Goal: Task Accomplishment & Management: Manage account settings

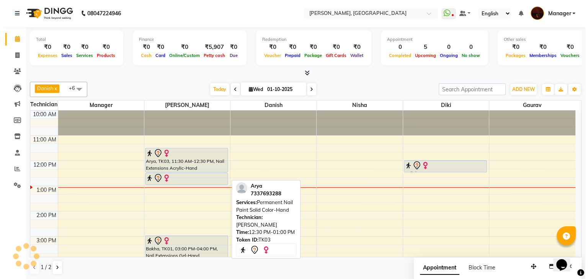
scroll to position [0, 0]
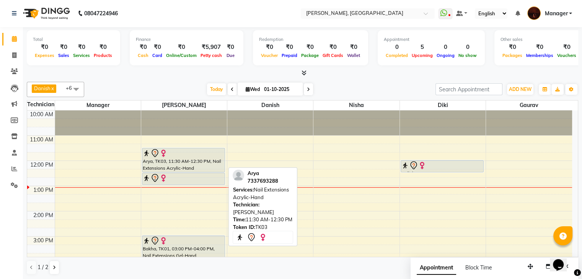
click at [171, 169] on div "Arya, TK03, 11:30 AM-12:30 PM, Nail Extensions Acrylic-Hand" at bounding box center [183, 160] width 82 height 24
select select "7"
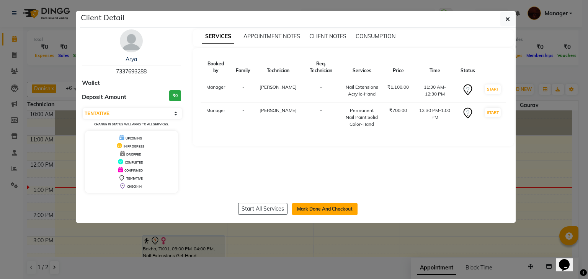
click at [326, 207] on button "Mark Done And Checkout" at bounding box center [324, 209] width 65 height 12
select select "service"
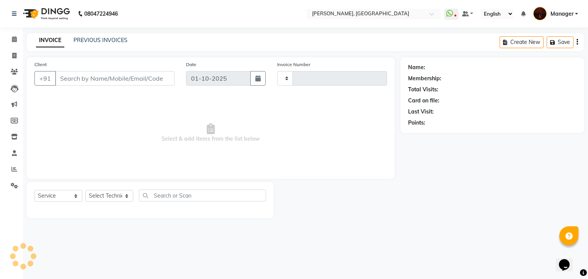
type input "2148"
select select "4063"
type input "73******88"
select select "35072"
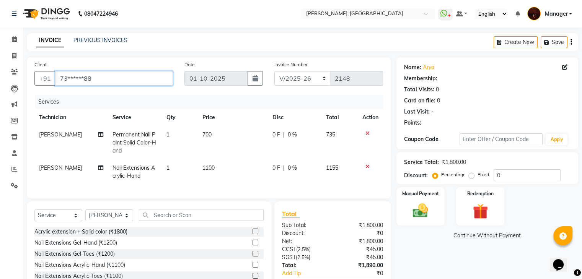
click at [124, 78] on input "73******88" at bounding box center [114, 78] width 118 height 15
click at [43, 142] on td "[PERSON_NAME]" at bounding box center [70, 142] width 73 height 33
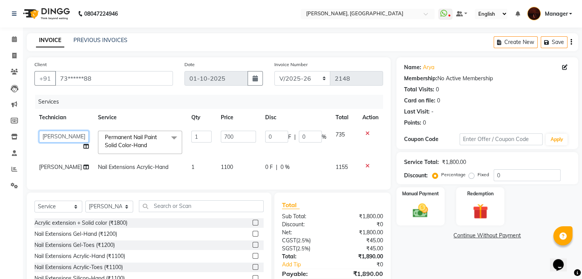
click at [43, 140] on select "[PERSON_NAME] [PERSON_NAME] Lucky Manager [PERSON_NAME] Nisha [PERSON_NAME] [PE…" at bounding box center [64, 137] width 50 height 12
select select "83655"
click at [46, 170] on span "[PERSON_NAME]" at bounding box center [60, 167] width 43 height 7
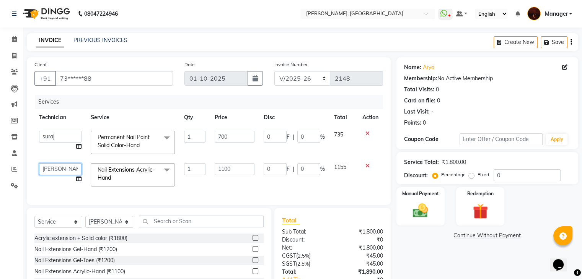
click at [46, 170] on select "[PERSON_NAME] [PERSON_NAME] Lucky Manager [PERSON_NAME] Nisha [PERSON_NAME] [PE…" at bounding box center [60, 169] width 42 height 12
select select "83655"
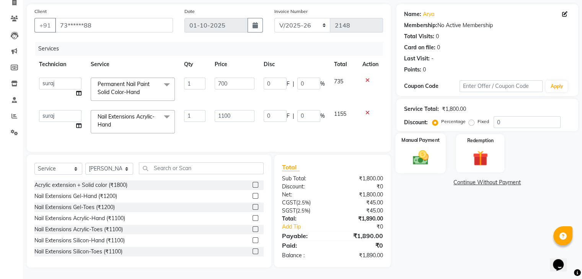
click at [438, 153] on div "Manual Payment" at bounding box center [420, 153] width 50 height 39
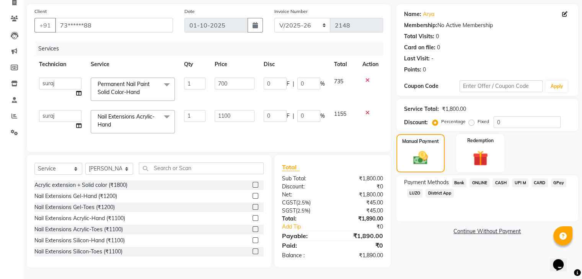
click at [539, 179] on span "CARD" at bounding box center [540, 183] width 16 height 9
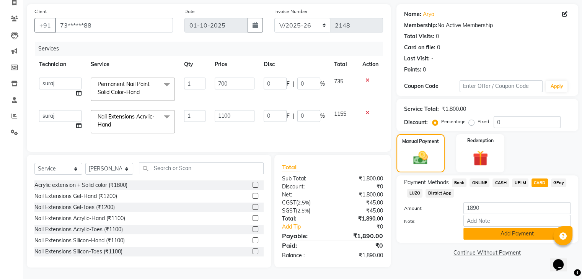
click at [501, 232] on button "Add Payment" at bounding box center [516, 234] width 107 height 12
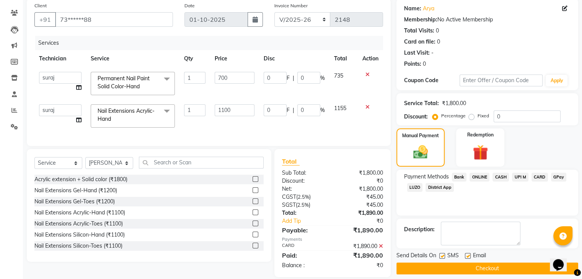
scroll to position [75, 0]
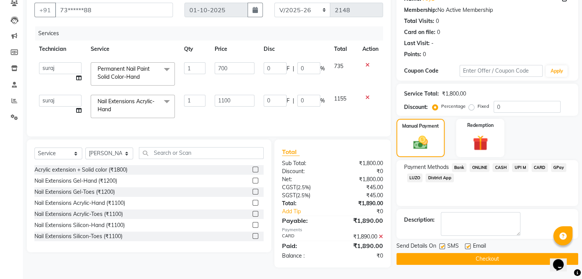
click at [450, 253] on button "Checkout" at bounding box center [487, 259] width 182 height 12
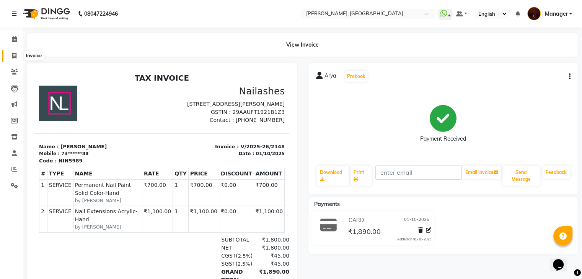
click at [14, 53] on icon at bounding box center [14, 56] width 4 height 6
select select "service"
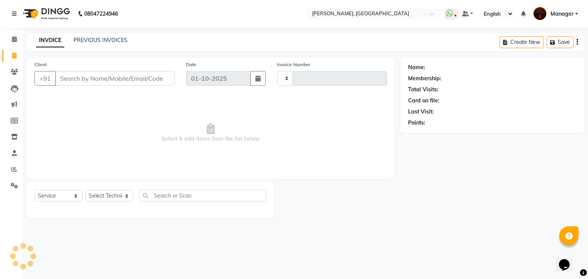
type input "2149"
select select "4063"
click at [14, 39] on icon at bounding box center [14, 39] width 5 height 6
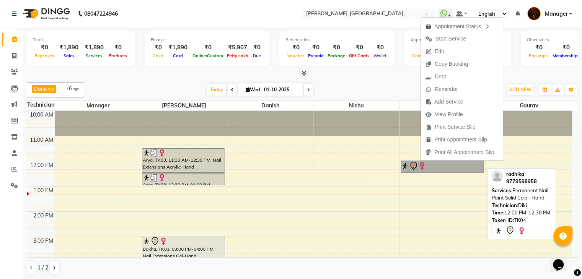
click at [421, 161] on link "radhika, TK04, 12:00 PM-12:30 PM, Permanent Nail Paint Solid Color-Hand" at bounding box center [442, 167] width 83 height 12
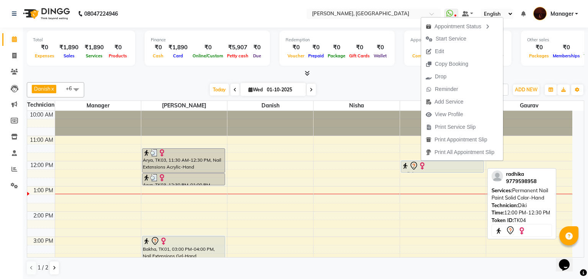
select select "7"
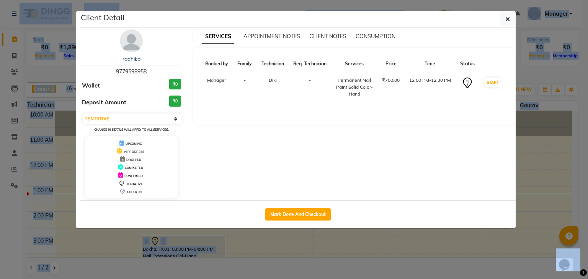
click at [421, 161] on div "radhika 9779598958 Wallet ₹0 Deposit Amount ₹0 Select IN SERVICE CONFIRMED TENT…" at bounding box center [298, 114] width 436 height 173
click at [513, 19] on button "button" at bounding box center [507, 19] width 15 height 15
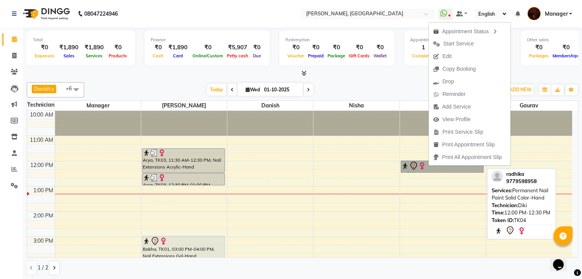
click at [428, 166] on link "radhika, TK04, 12:00 PM-12:30 PM, Permanent Nail Paint Solid Color-Hand" at bounding box center [442, 167] width 83 height 12
select select "7"
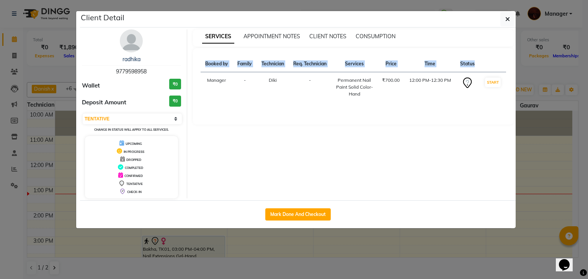
click at [428, 166] on div "Client Detail radhika 9779598958 Wallet ₹0 Deposit Amount ₹0 Select IN SERVICE …" at bounding box center [298, 119] width 436 height 217
click at [296, 211] on button "Mark Done And Checkout" at bounding box center [297, 215] width 65 height 12
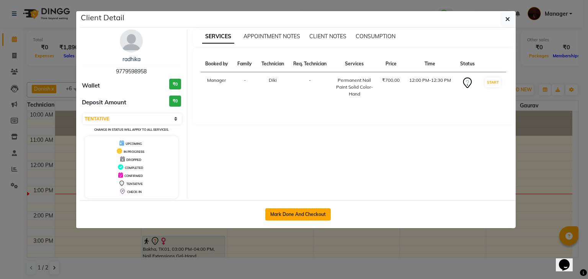
select select "service"
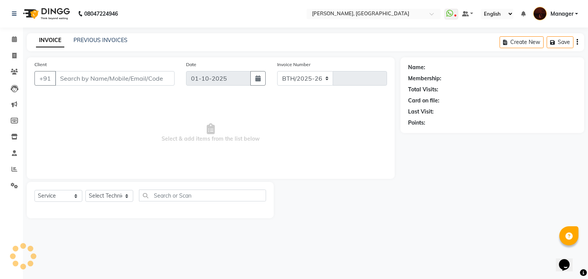
select select "4063"
type input "2149"
type input "97******58"
select select "68684"
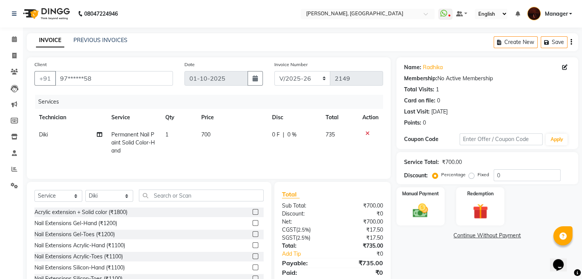
click at [368, 135] on icon at bounding box center [367, 133] width 4 height 5
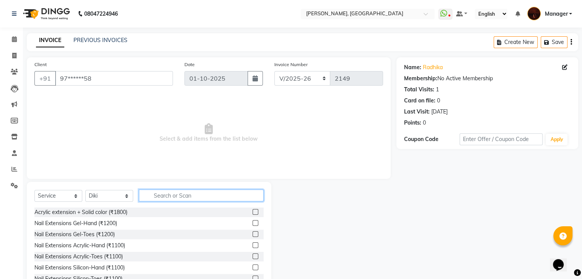
click at [165, 192] on input "text" at bounding box center [201, 196] width 125 height 12
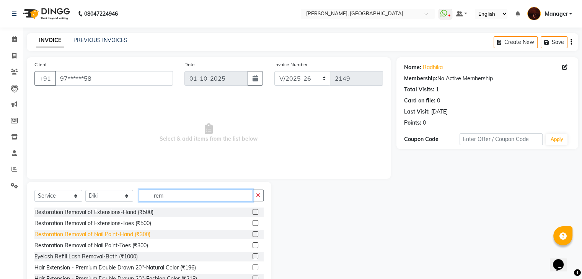
type input "rem"
click at [125, 233] on div "Restoration Removal of Nail Paint-Hand (₹300)" at bounding box center [92, 235] width 116 height 8
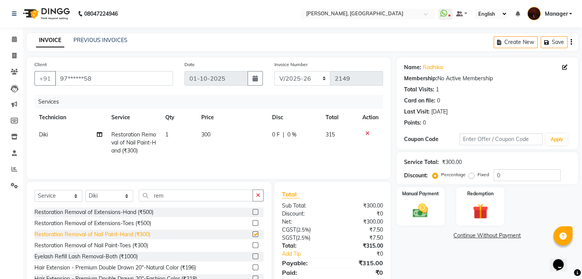
checkbox input "false"
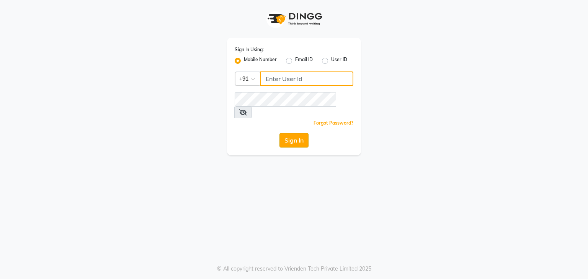
type input "9986416195"
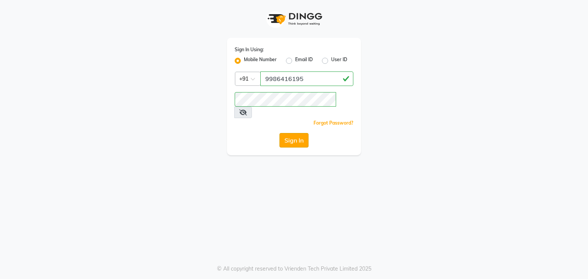
click at [292, 133] on button "Sign In" at bounding box center [293, 140] width 29 height 15
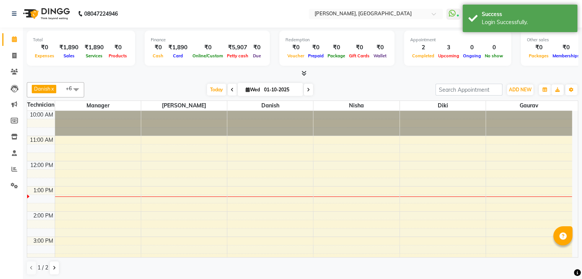
select select "en"
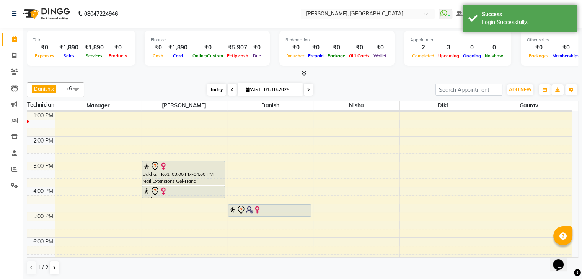
click at [207, 88] on span "Today" at bounding box center [216, 90] width 19 height 12
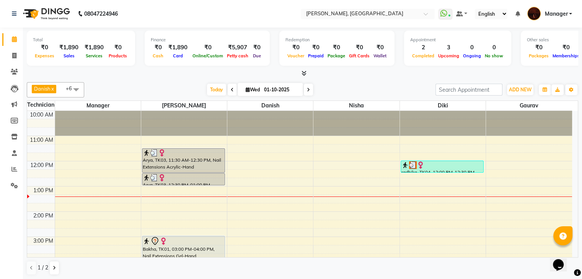
click at [76, 89] on span at bounding box center [76, 89] width 15 height 15
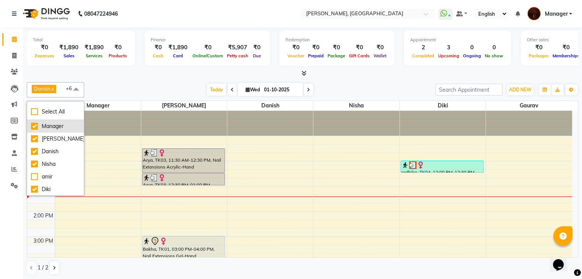
click at [46, 123] on div "Manager" at bounding box center [55, 126] width 49 height 8
checkbox input "false"
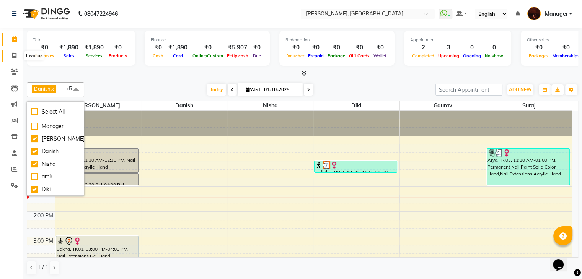
click at [10, 53] on span at bounding box center [14, 56] width 13 height 9
select select "service"
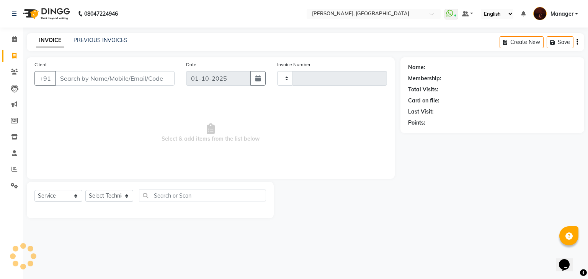
type input "2149"
select select "4063"
click at [16, 41] on icon at bounding box center [14, 39] width 5 height 6
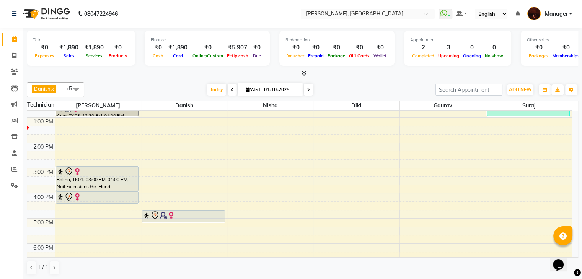
scroll to position [153, 0]
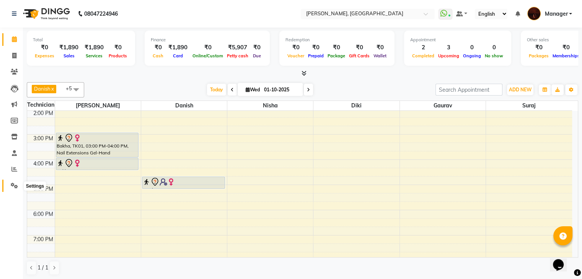
click at [14, 187] on icon at bounding box center [14, 186] width 7 height 6
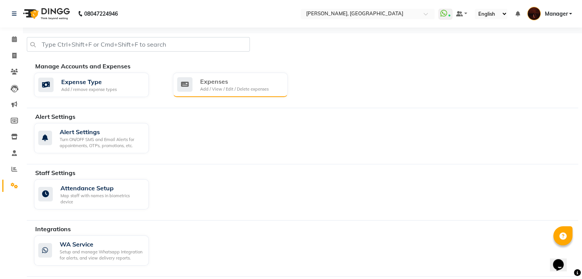
click at [232, 91] on div "Add / View / Edit / Delete expenses" at bounding box center [234, 89] width 69 height 7
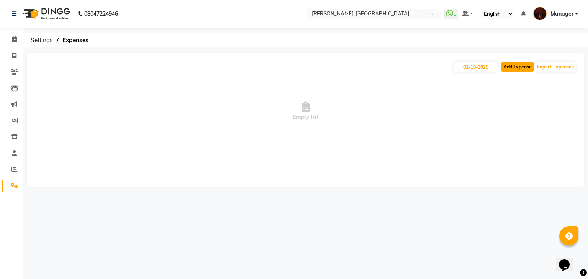
click at [517, 67] on button "Add Expense" at bounding box center [517, 67] width 32 height 11
select select "1"
select select "2879"
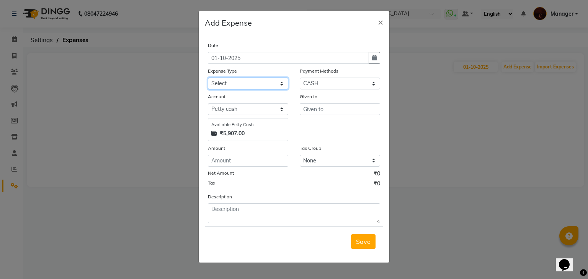
click at [242, 83] on select "Select acetone Advance Salary bank deposite Battery cell BBMP Beauty products B…" at bounding box center [248, 84] width 80 height 12
select select "9147"
click at [208, 78] on select "Select acetone Advance Salary bank deposite Battery cell BBMP Beauty products B…" at bounding box center [248, 84] width 80 height 12
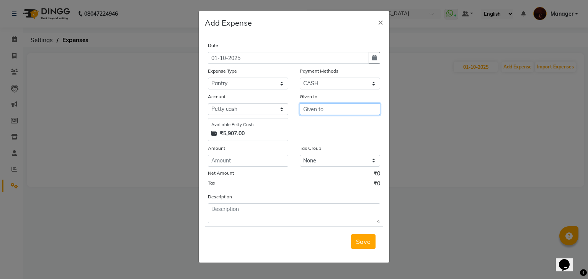
click at [315, 112] on input "text" at bounding box center [340, 109] width 80 height 12
type input "Lucky"
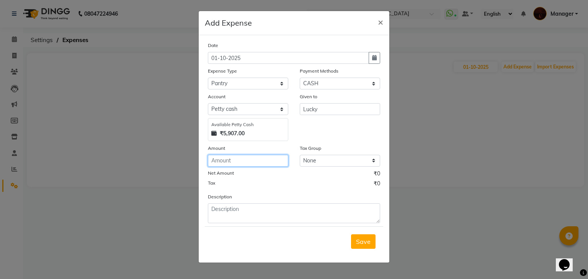
click at [216, 164] on input "number" at bounding box center [248, 161] width 80 height 12
type input "-1"
type input "125"
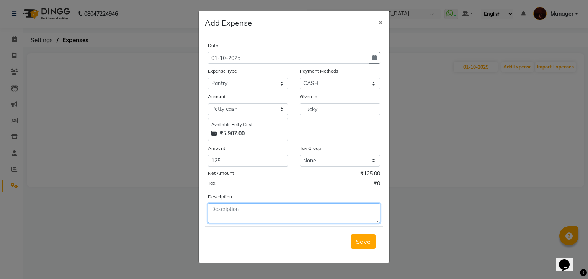
click at [240, 213] on textarea at bounding box center [294, 214] width 172 height 20
click at [220, 210] on textarea "Milk, Green tea" at bounding box center [294, 214] width 172 height 20
click at [222, 210] on textarea "Milk, Green tea" at bounding box center [294, 214] width 172 height 20
type textarea "Milk & Green tea"
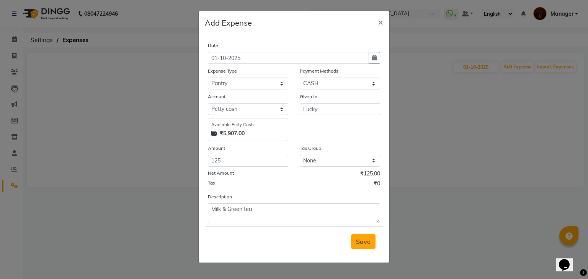
click at [361, 249] on button "Save" at bounding box center [363, 242] width 24 height 15
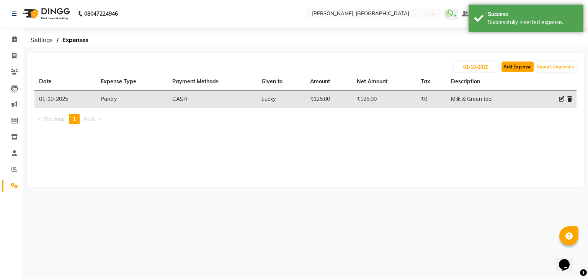
click at [513, 68] on button "Add Expense" at bounding box center [517, 67] width 32 height 11
select select "1"
select select "2879"
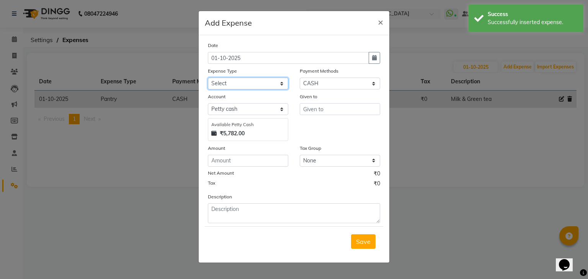
click at [246, 85] on select "Select acetone Advance Salary bank deposite Battery cell BBMP Beauty products B…" at bounding box center [248, 84] width 80 height 12
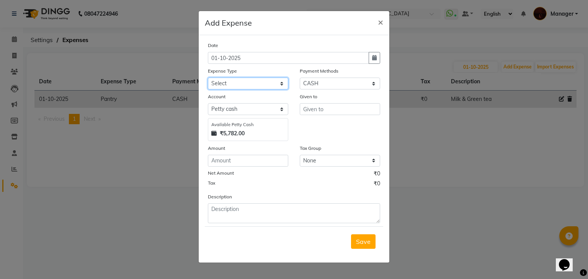
select select "18075"
click at [208, 78] on select "Select acetone Advance Salary bank deposite Battery cell BBMP Beauty products B…" at bounding box center [248, 84] width 80 height 12
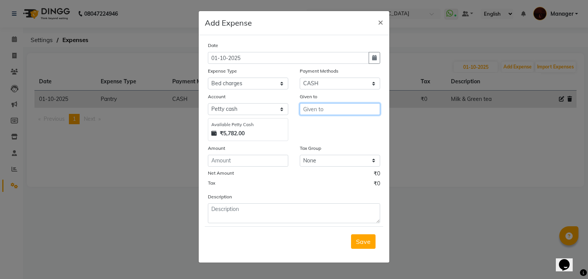
click at [318, 111] on input "text" at bounding box center [340, 109] width 80 height 12
type input "Gaurav"
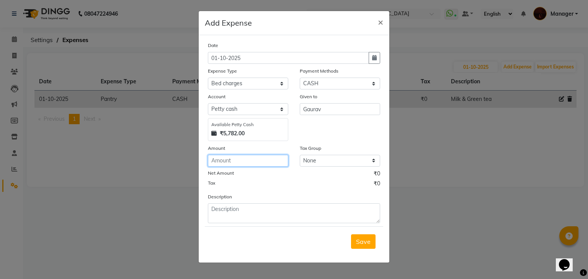
click at [227, 160] on input "number" at bounding box center [248, 161] width 80 height 12
type input "2050"
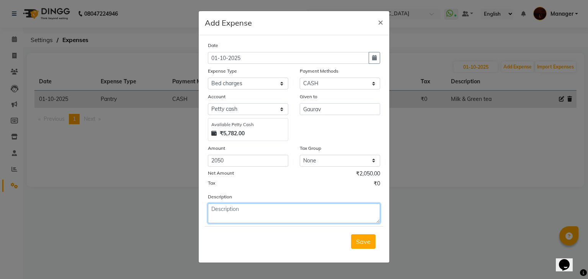
click at [256, 215] on textarea at bounding box center [294, 214] width 172 height 20
type textarea "Bed, Blancket, Pillo & Bed sheet"
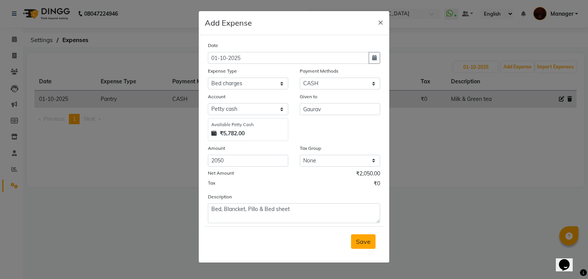
click at [359, 241] on span "Save" at bounding box center [363, 242] width 15 height 8
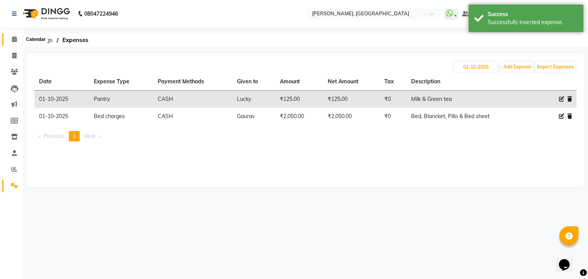
click at [13, 38] on icon at bounding box center [14, 39] width 5 height 6
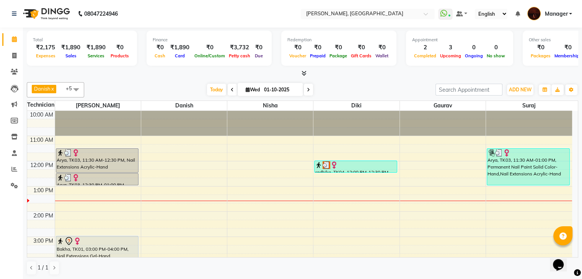
click at [129, 84] on div "Today Wed 01-10-2025" at bounding box center [260, 89] width 344 height 11
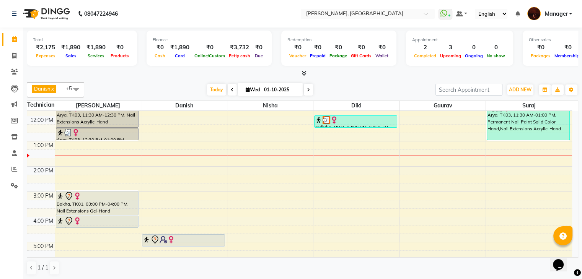
scroll to position [44, 0]
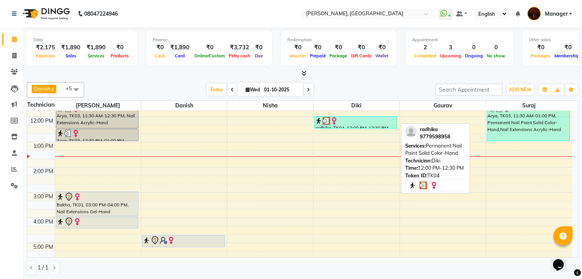
click at [343, 121] on div at bounding box center [356, 121] width 82 height 8
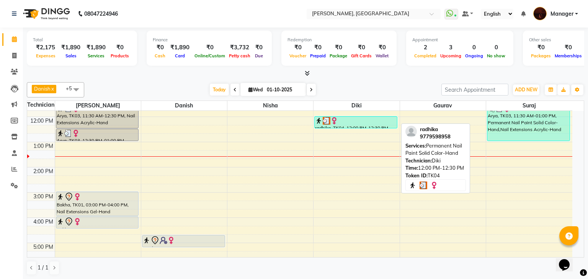
select select "3"
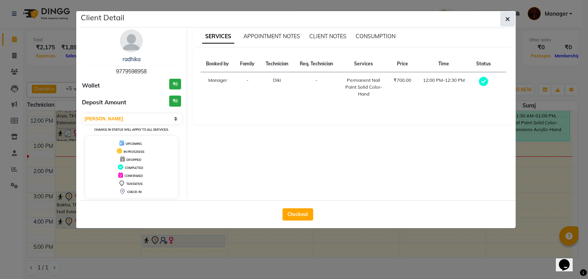
click at [507, 23] on button "button" at bounding box center [507, 19] width 15 height 15
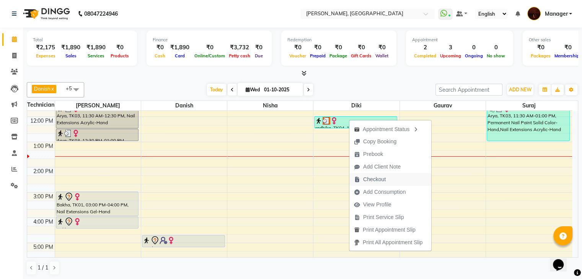
click at [385, 178] on span "Checkout" at bounding box center [374, 180] width 23 height 8
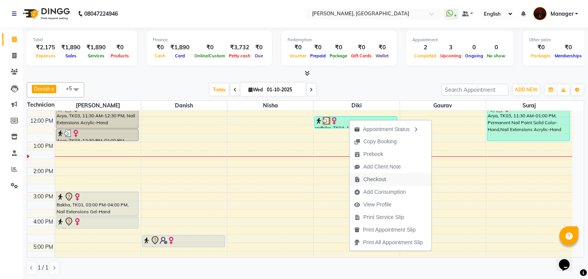
select select "service"
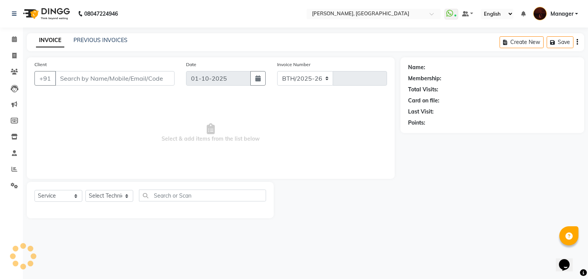
select select "4063"
type input "2149"
type input "97******58"
select select "68684"
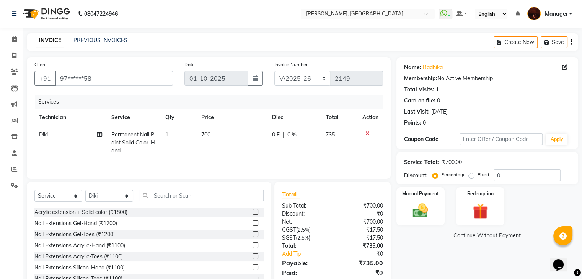
click at [365, 134] on icon at bounding box center [367, 133] width 4 height 5
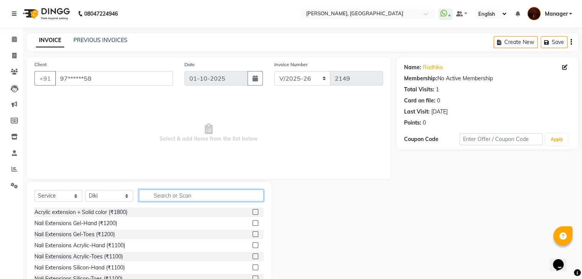
click at [178, 192] on input "text" at bounding box center [201, 196] width 125 height 12
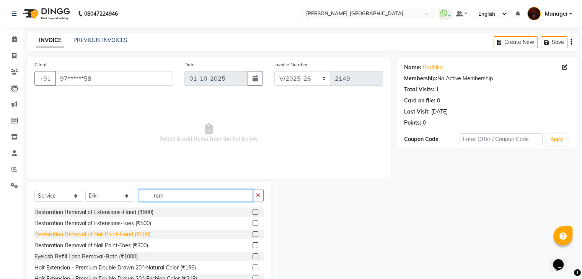
type input "rem"
click at [104, 236] on div "Restoration Removal of Nail Paint-Hand (₹300)" at bounding box center [92, 235] width 116 height 8
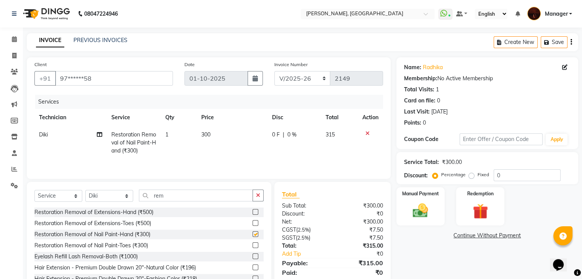
checkbox input "false"
click at [434, 212] on div "Manual Payment" at bounding box center [420, 206] width 50 height 39
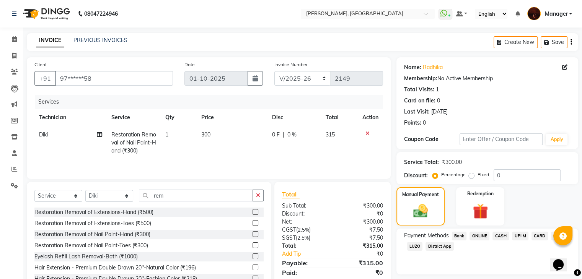
click at [500, 236] on span "CASH" at bounding box center [501, 236] width 16 height 9
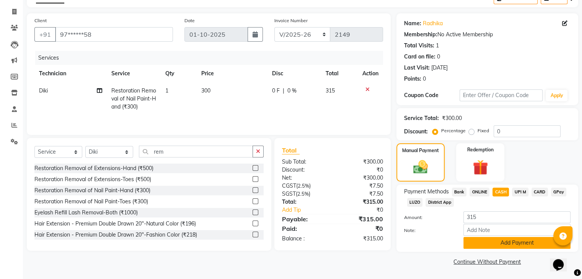
click at [493, 241] on button "Add Payment" at bounding box center [516, 243] width 107 height 12
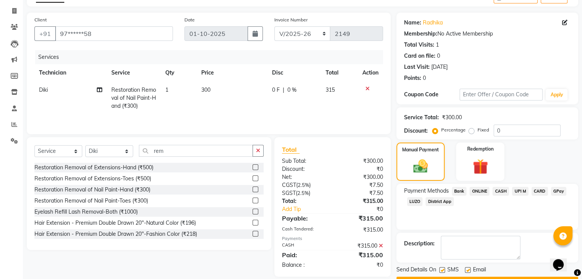
scroll to position [65, 0]
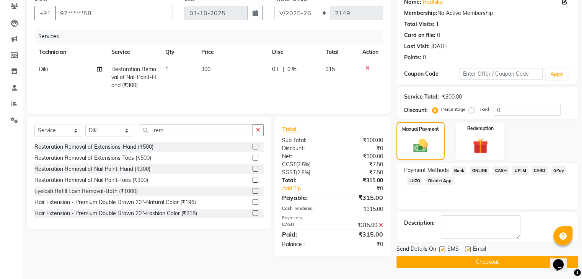
click at [483, 262] on button "Checkout" at bounding box center [487, 262] width 182 height 12
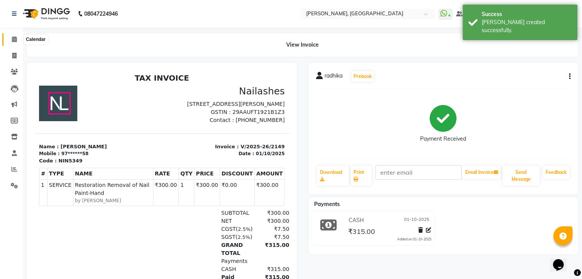
click at [13, 41] on icon at bounding box center [14, 39] width 5 height 6
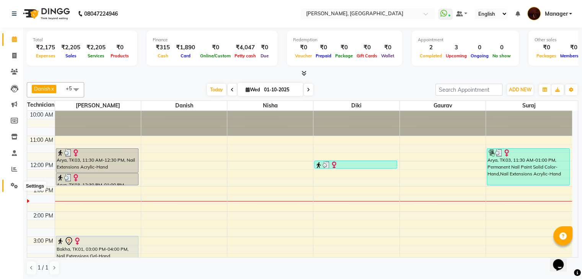
click at [14, 186] on icon at bounding box center [14, 186] width 7 height 6
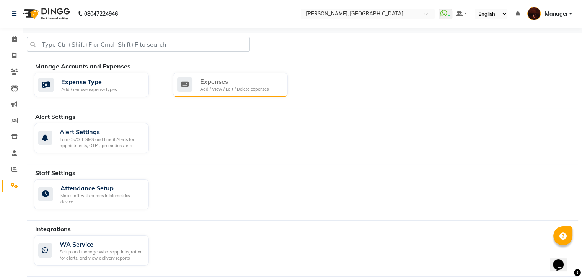
click at [223, 88] on div "Add / View / Edit / Delete expenses" at bounding box center [234, 89] width 69 height 7
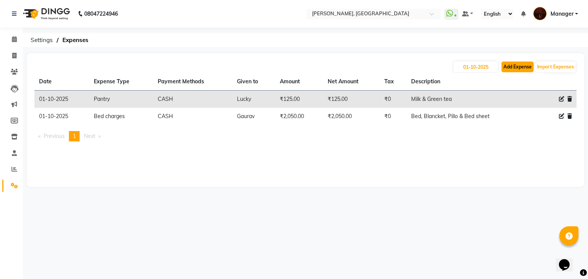
click at [524, 67] on button "Add Expense" at bounding box center [517, 67] width 32 height 11
select select "1"
select select "2879"
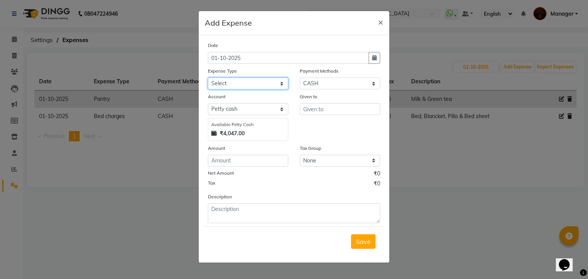
click at [265, 85] on select "Select acetone Advance Salary bank deposite Battery cell BBMP Beauty products B…" at bounding box center [248, 84] width 80 height 12
click at [256, 83] on select "Select acetone Advance Salary bank deposite Battery cell BBMP Beauty products B…" at bounding box center [248, 84] width 80 height 12
select select "17035"
click at [208, 78] on select "Select acetone Advance Salary bank deposite Battery cell BBMP Beauty products B…" at bounding box center [248, 84] width 80 height 12
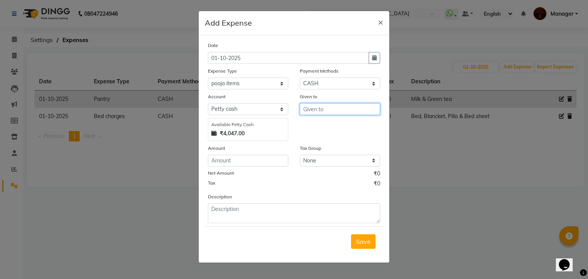
click at [329, 111] on input "text" at bounding box center [340, 109] width 80 height 12
type input "9"
click at [325, 152] on ngb-highlight "Ni sha" at bounding box center [317, 151] width 16 height 8
type input "Nisha"
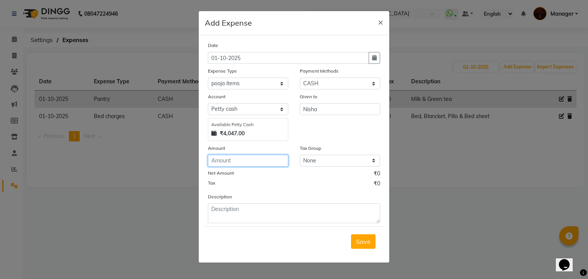
click at [217, 163] on input "number" at bounding box center [248, 161] width 80 height 12
type input "925"
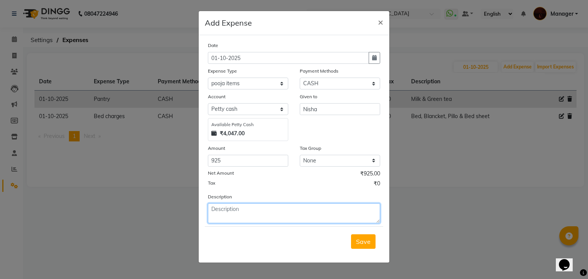
click at [221, 212] on textarea at bounding box center [294, 214] width 172 height 20
type textarea "pooja items"
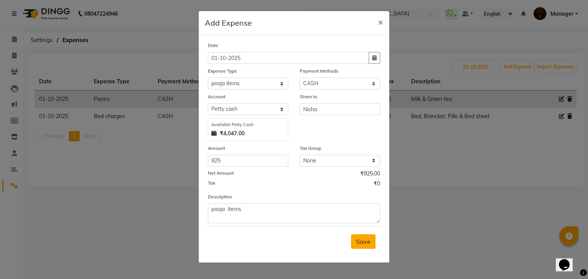
click at [365, 245] on span "Save" at bounding box center [363, 242] width 15 height 8
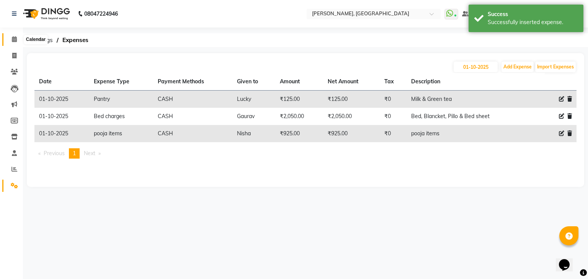
click at [15, 39] on icon at bounding box center [14, 39] width 5 height 6
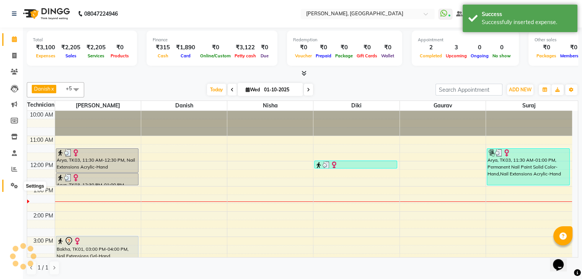
click at [11, 184] on icon at bounding box center [14, 186] width 7 height 6
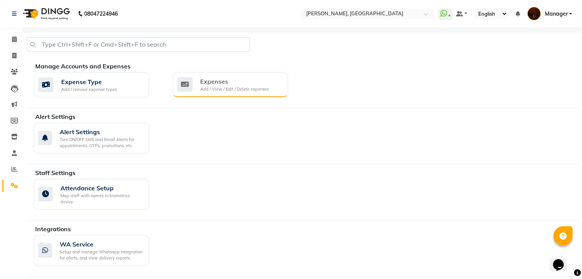
click at [216, 90] on div "Add / View / Edit / Delete expenses" at bounding box center [234, 89] width 69 height 7
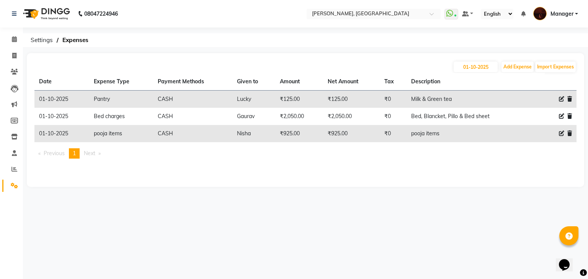
click at [562, 131] on icon at bounding box center [561, 133] width 5 height 5
select select "17035"
select select "1"
select select "2879"
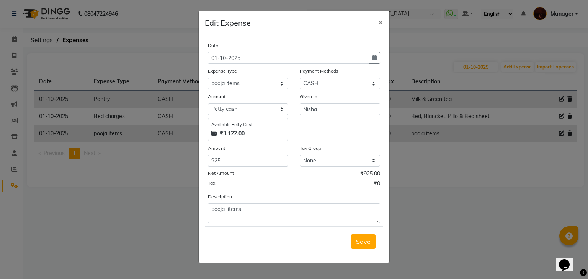
click at [271, 203] on div "Description pooja items" at bounding box center [294, 208] width 184 height 31
click at [262, 221] on textarea "pooja items" at bounding box center [294, 214] width 172 height 20
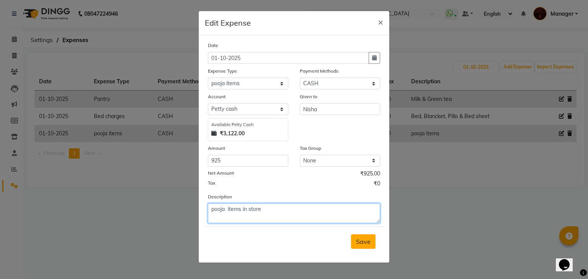
type textarea "pooja items in store"
click at [357, 241] on span "Save" at bounding box center [363, 242] width 15 height 8
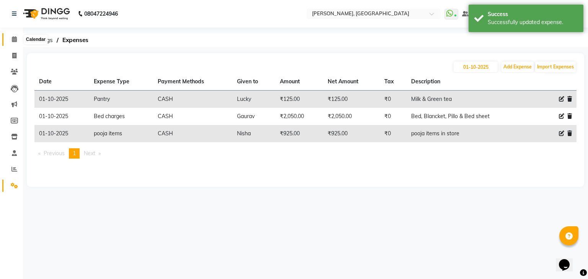
click at [18, 42] on span at bounding box center [14, 39] width 13 height 9
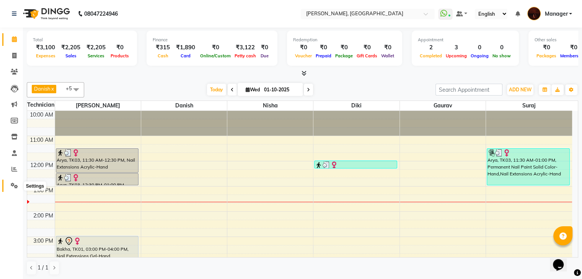
click at [17, 183] on icon at bounding box center [14, 186] width 7 height 6
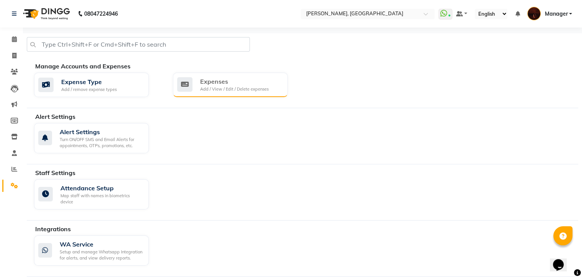
click at [258, 88] on div "Add / View / Edit / Delete expenses" at bounding box center [234, 89] width 69 height 7
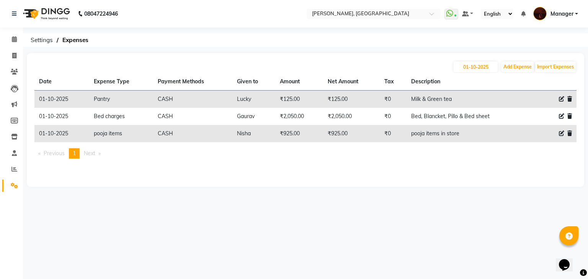
click at [559, 132] on icon at bounding box center [561, 133] width 5 height 5
select select "17035"
select select "1"
select select "2879"
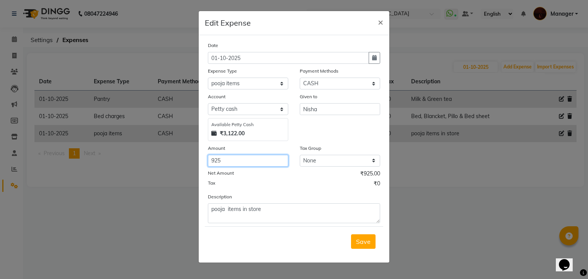
click at [233, 164] on input "925" at bounding box center [248, 161] width 80 height 12
type input "9"
type input "1025"
click at [356, 247] on button "Save" at bounding box center [363, 242] width 24 height 15
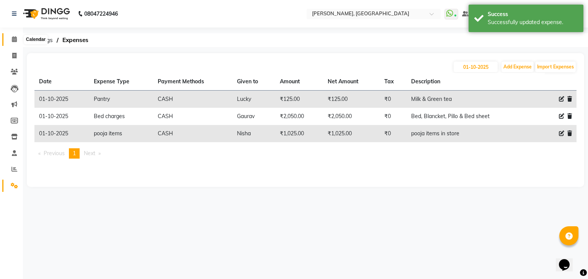
click at [14, 42] on icon at bounding box center [14, 39] width 5 height 6
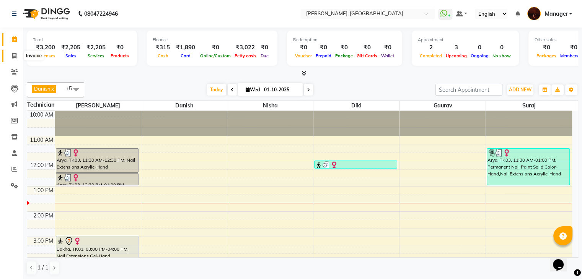
click at [16, 53] on span at bounding box center [14, 56] width 13 height 9
select select "service"
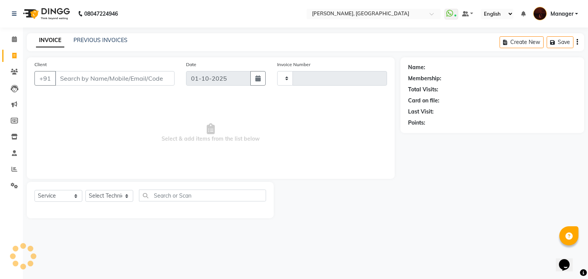
type input "2150"
select select "4063"
click at [70, 79] on input "Client" at bounding box center [114, 78] width 119 height 15
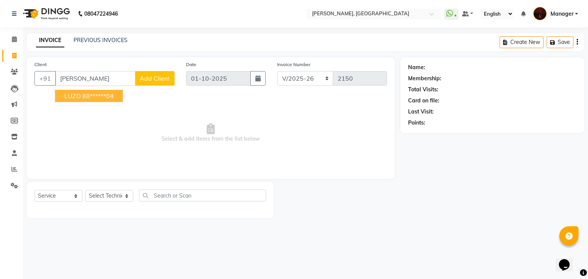
click at [78, 97] on span "LUZO" at bounding box center [72, 96] width 16 height 8
type input "88******04"
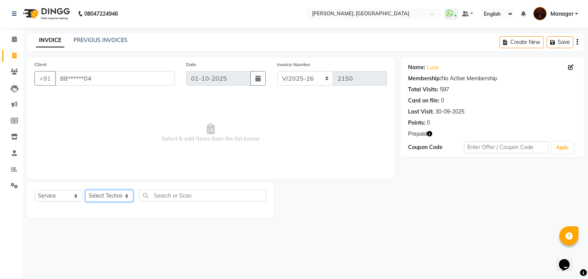
click at [117, 196] on select "Select Technician Adesh amir Danish Diki Gaurav Himanshu jenifer Jyothi Lucky M…" at bounding box center [109, 196] width 48 height 12
select select "68684"
click at [85, 191] on select "Select Technician Adesh amir Danish Diki Gaurav Himanshu jenifer Jyothi Lucky M…" at bounding box center [109, 196] width 48 height 12
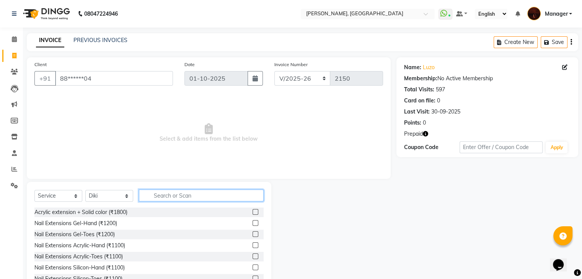
click at [181, 195] on input "text" at bounding box center [201, 196] width 125 height 12
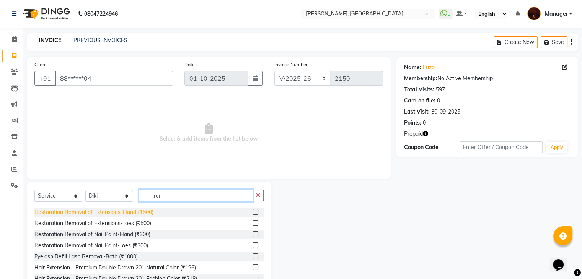
type input "rem"
click at [118, 216] on div "Restoration Removal of Extensions-Hand (₹500)" at bounding box center [93, 213] width 119 height 8
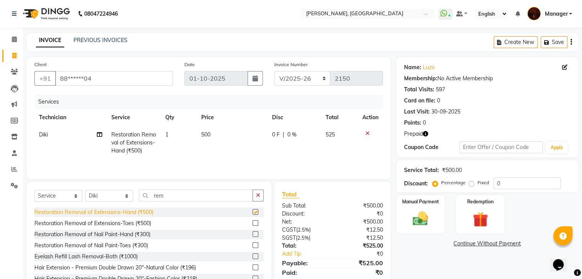
checkbox input "false"
click at [488, 222] on img at bounding box center [480, 220] width 26 height 20
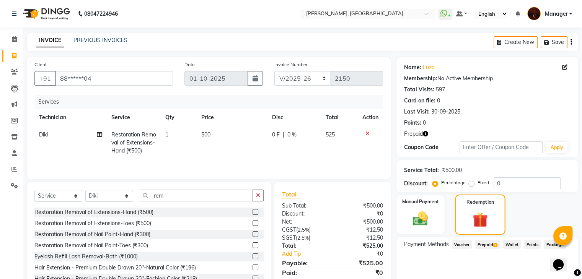
scroll to position [31, 0]
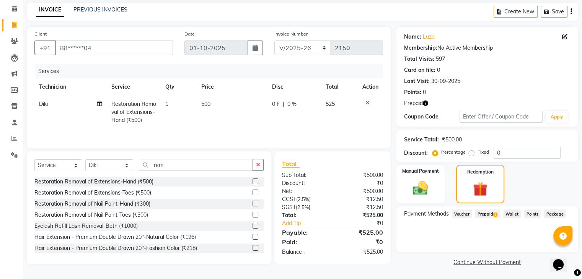
click at [498, 212] on span "Prepaid 1" at bounding box center [487, 214] width 25 height 9
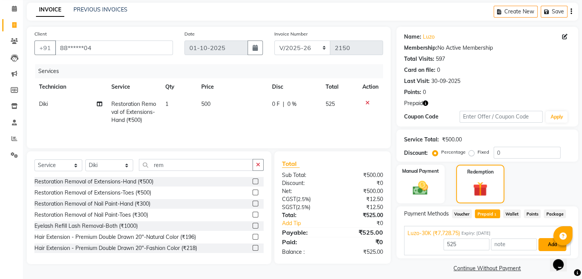
click at [549, 243] on button "Add" at bounding box center [552, 244] width 28 height 13
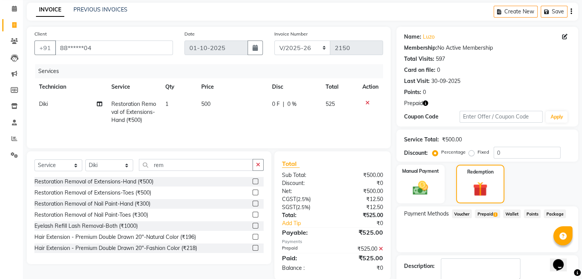
scroll to position [74, 0]
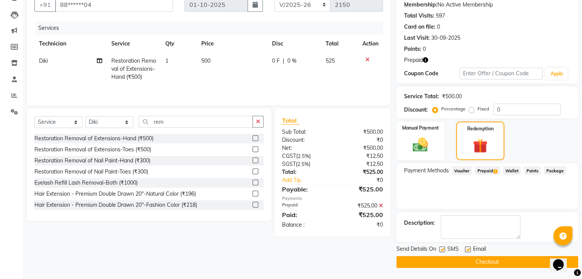
click at [464, 264] on button "Checkout" at bounding box center [487, 262] width 182 height 12
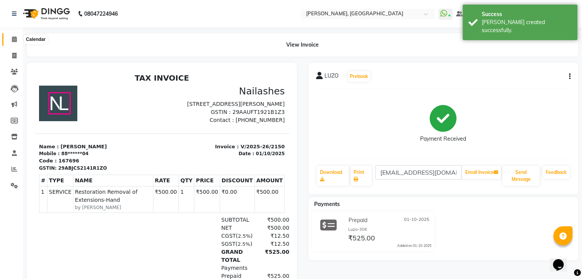
click at [13, 40] on icon at bounding box center [14, 39] width 5 height 6
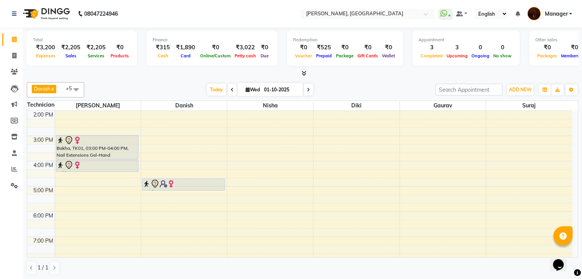
scroll to position [102, 0]
click at [510, 235] on div "10:00 AM 11:00 AM 12:00 PM 1:00 PM 2:00 PM 3:00 PM 4:00 PM 5:00 PM 6:00 PM 7:00…" at bounding box center [299, 173] width 545 height 328
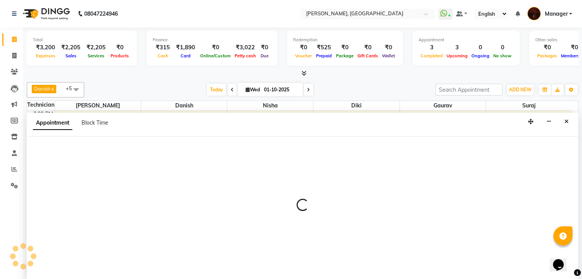
scroll to position [0, 0]
select select "83655"
select select "1140"
select select "tentative"
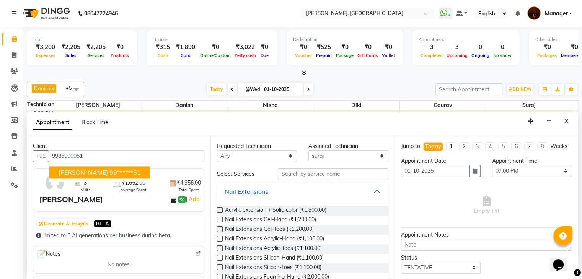
click at [109, 171] on ngb-highlight "99******51" at bounding box center [124, 173] width 31 height 8
type input "99******51"
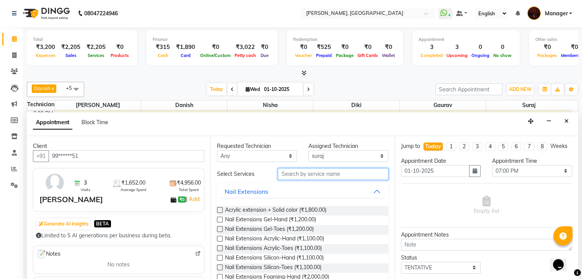
click at [285, 170] on input "text" at bounding box center [333, 174] width 110 height 12
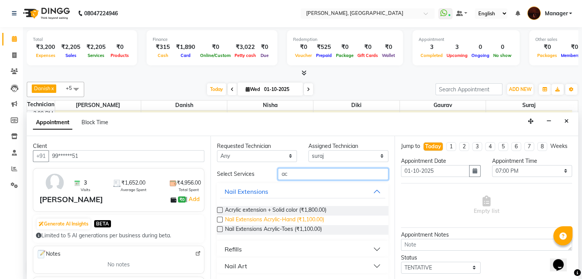
type input "ac"
click at [264, 220] on span "Nail Extensions Acrylic-Hand (₹1,100.00)" at bounding box center [274, 221] width 99 height 10
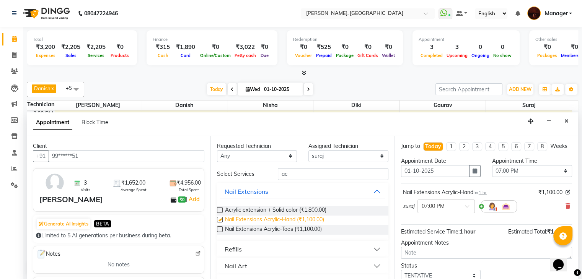
checkbox input "false"
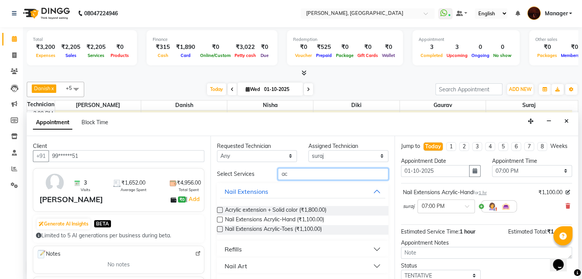
click at [317, 168] on input "ac" at bounding box center [333, 174] width 110 height 12
type input "a"
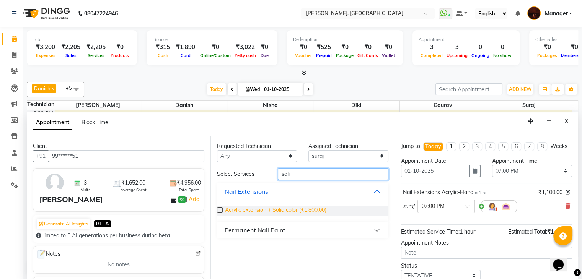
type input "soli"
click at [295, 208] on span "Acrylic extension + Solid color (₹1,800.00)" at bounding box center [275, 211] width 101 height 10
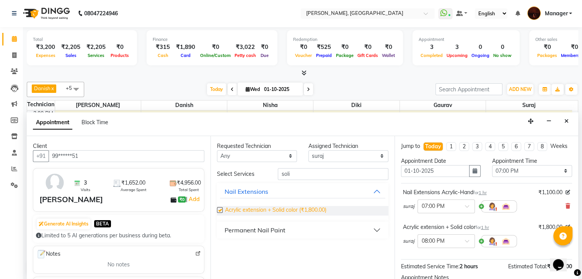
checkbox input "false"
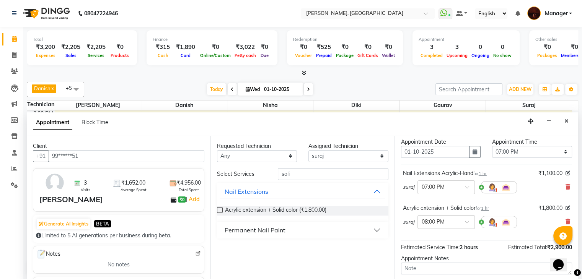
scroll to position [20, 0]
click at [566, 189] on icon at bounding box center [568, 186] width 5 height 5
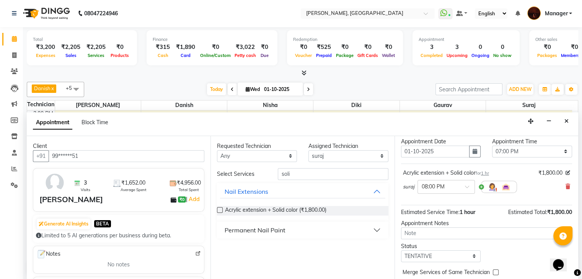
scroll to position [0, 0]
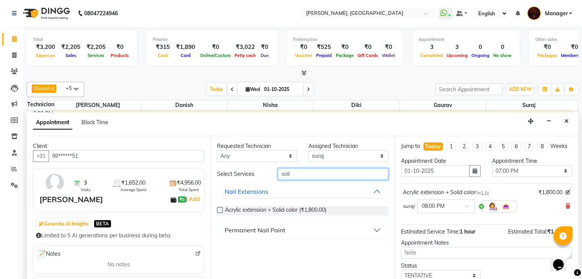
click at [377, 175] on input "soli" at bounding box center [333, 174] width 110 height 12
type input "s"
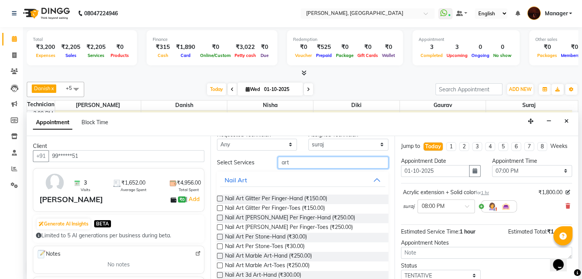
scroll to position [12, 0]
type input "art"
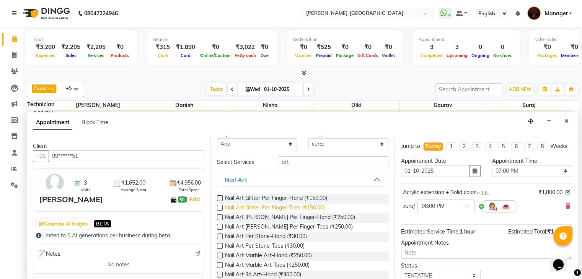
click at [318, 205] on span "Nail Art Glitter Per Finger-Toes (₹150.00)" at bounding box center [275, 209] width 100 height 10
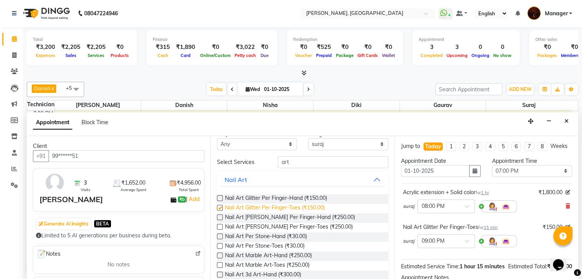
checkbox input "false"
click at [315, 195] on span "Nail Art Glitter Per Finger-Hand (₹150.00)" at bounding box center [276, 199] width 102 height 10
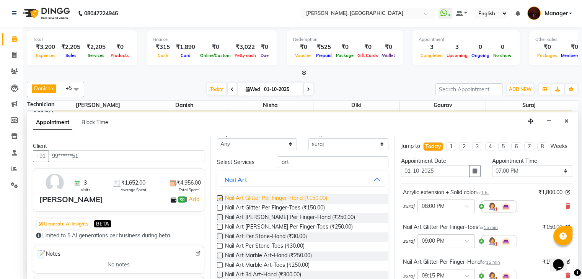
checkbox input "false"
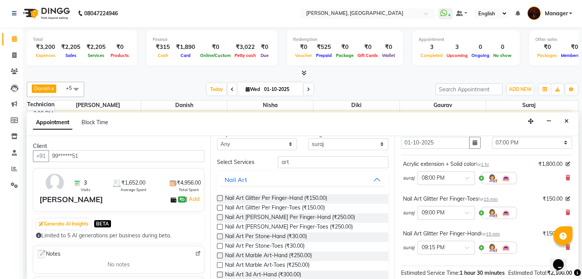
scroll to position [30, 0]
click at [566, 214] on icon at bounding box center [568, 211] width 5 height 5
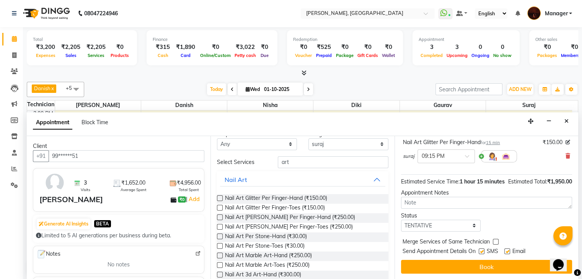
scroll to position [100, 0]
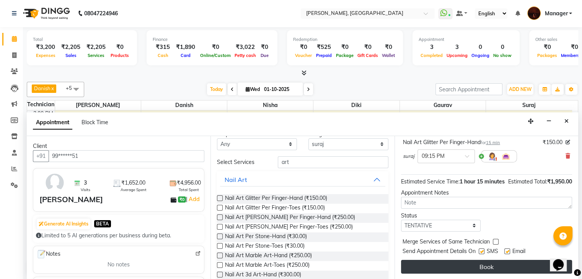
click at [506, 261] on button "Book" at bounding box center [486, 267] width 171 height 14
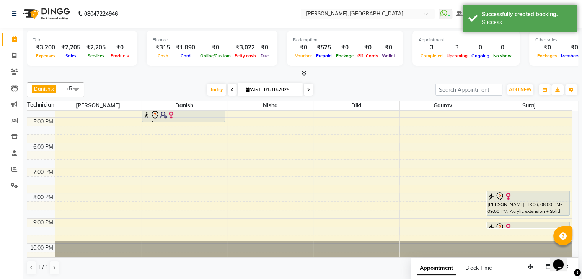
scroll to position [170, 0]
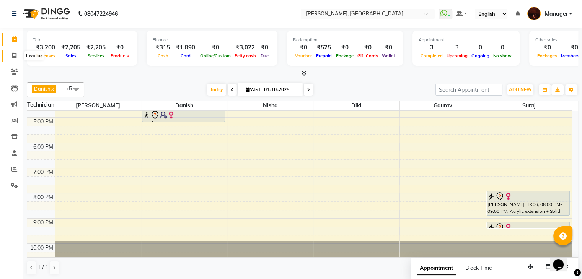
click at [13, 55] on icon at bounding box center [14, 56] width 4 height 6
select select "service"
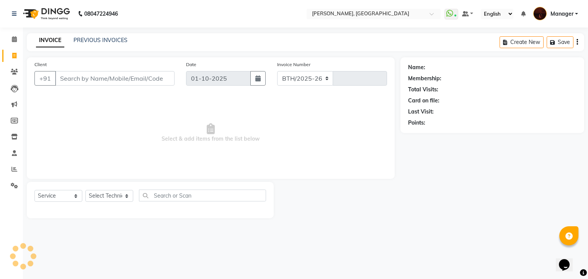
select select "4063"
type input "2151"
click at [96, 194] on select "Select Technician Adesh amir Danish Diki Gaurav Himanshu jenifer Jyothi Lucky M…" at bounding box center [109, 196] width 48 height 12
click at [85, 191] on select "Select Technician Adesh amir Danish Diki Gaurav Himanshu jenifer Jyothi Lucky M…" at bounding box center [109, 196] width 48 height 12
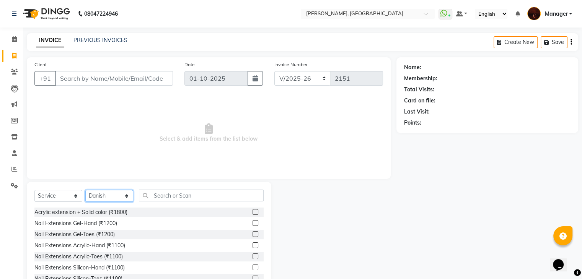
select select "20820"
click at [186, 196] on input "text" at bounding box center [201, 196] width 125 height 12
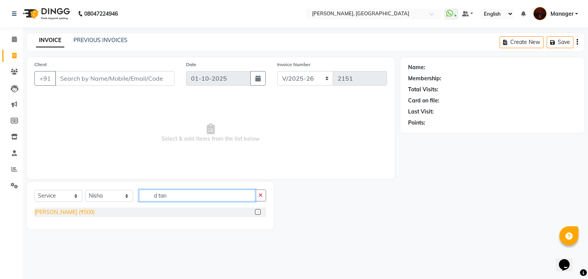
type input "d tan"
click at [61, 210] on div "[PERSON_NAME] (₹500)" at bounding box center [64, 213] width 60 height 8
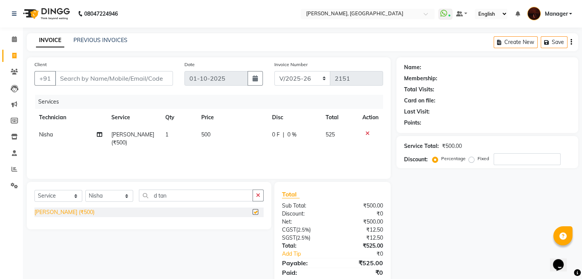
checkbox input "false"
click at [211, 133] on td "500" at bounding box center [232, 138] width 70 height 25
select select "20820"
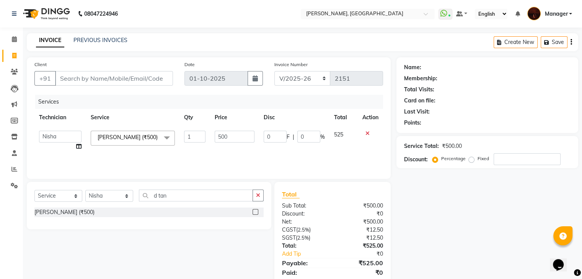
click at [211, 133] on td "500" at bounding box center [234, 140] width 49 height 29
click at [228, 139] on input "500" at bounding box center [235, 137] width 40 height 12
type input "5"
type input "700"
click at [188, 193] on input "d tan" at bounding box center [196, 196] width 114 height 12
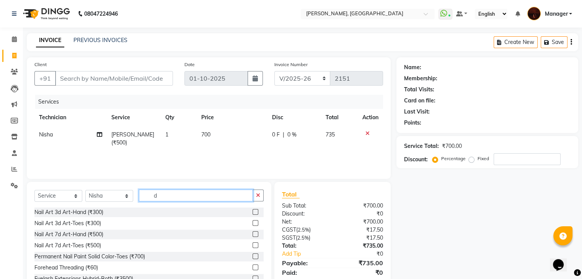
type input "d"
click at [172, 193] on input "text" at bounding box center [201, 196] width 125 height 12
type input "r"
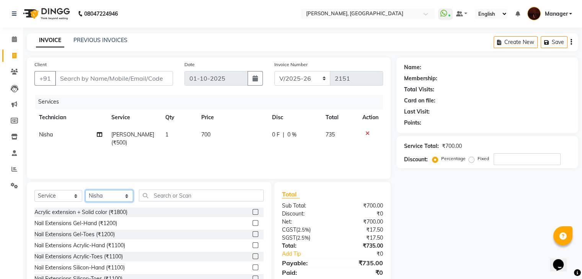
click at [116, 199] on select "Select Technician Adesh amir Danish Diki Gaurav Himanshu jenifer Jyothi Lucky M…" at bounding box center [109, 196] width 48 height 12
select select "83655"
click at [85, 191] on select "Select Technician Adesh amir Danish Diki Gaurav Himanshu jenifer Jyothi Lucky M…" at bounding box center [109, 196] width 48 height 12
click at [182, 191] on input "text" at bounding box center [201, 196] width 125 height 12
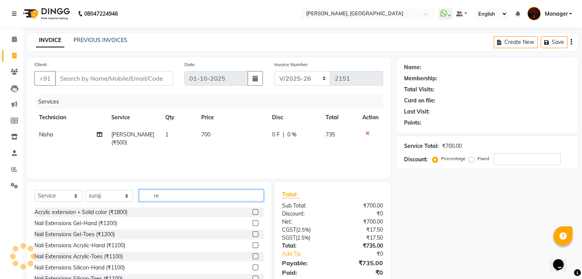
click at [182, 191] on input "re" at bounding box center [201, 196] width 125 height 12
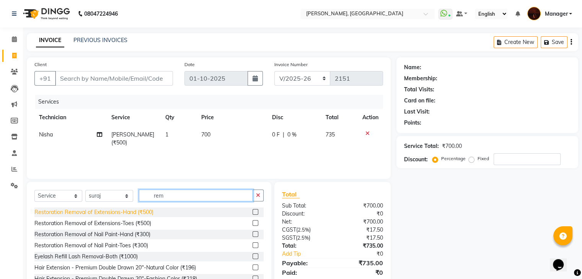
type input "rem"
click at [124, 210] on div "Restoration Removal of Extensions-Hand (₹500)" at bounding box center [93, 213] width 119 height 8
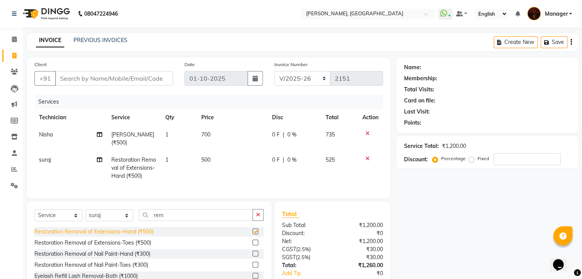
checkbox input "false"
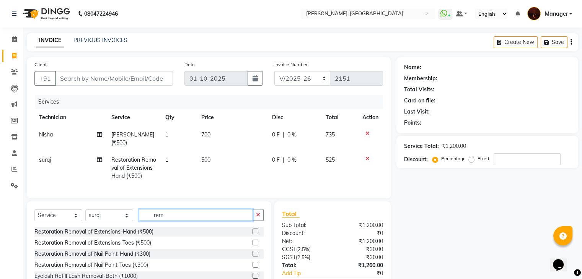
click at [187, 221] on input "rem" at bounding box center [196, 215] width 114 height 12
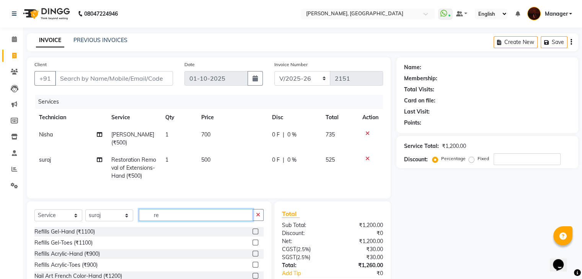
type input "r"
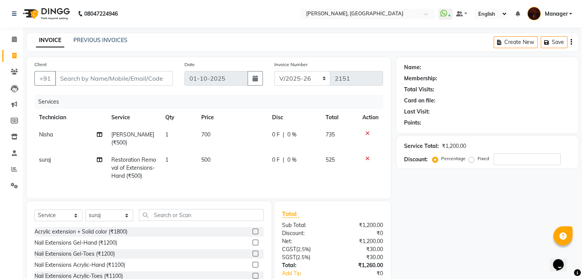
click at [370, 157] on div at bounding box center [370, 158] width 16 height 5
click at [367, 158] on icon at bounding box center [367, 158] width 4 height 5
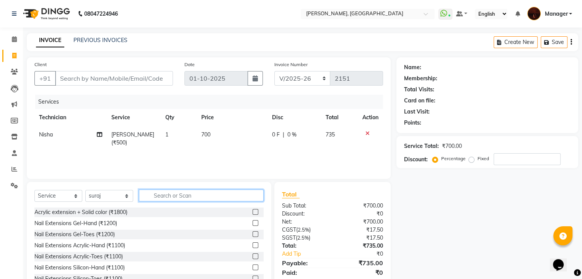
click at [219, 197] on input "text" at bounding box center [201, 196] width 125 height 12
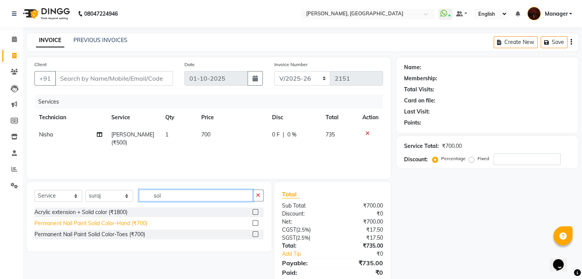
type input "sol"
click at [135, 222] on div "Permanent Nail Paint Solid Color-Hand (₹700)" at bounding box center [90, 224] width 113 height 8
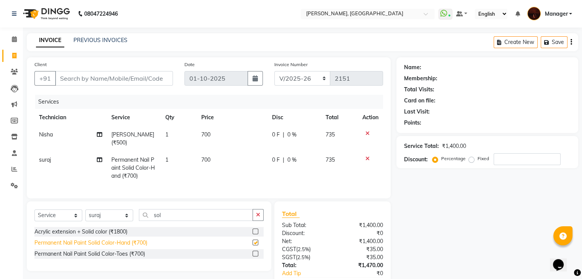
checkbox input "false"
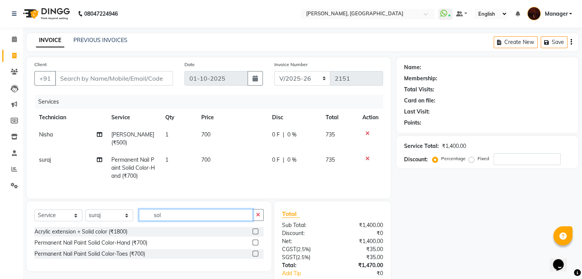
click at [201, 221] on input "sol" at bounding box center [196, 215] width 114 height 12
type input "s"
type input "r"
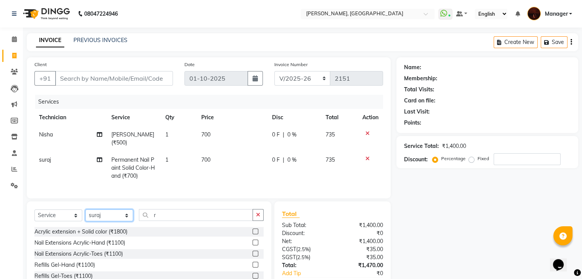
click at [114, 216] on select "Select Technician Adesh amir Danish Diki Gaurav Himanshu jenifer Jyothi Lucky M…" at bounding box center [109, 216] width 48 height 12
select select "68684"
click at [85, 216] on select "Select Technician Adesh amir Danish Diki Gaurav Himanshu jenifer Jyothi Lucky M…" at bounding box center [109, 216] width 48 height 12
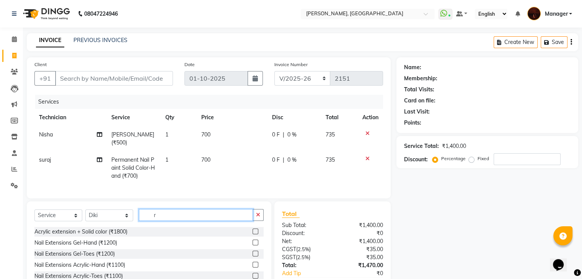
click at [155, 221] on input "r" at bounding box center [196, 215] width 114 height 12
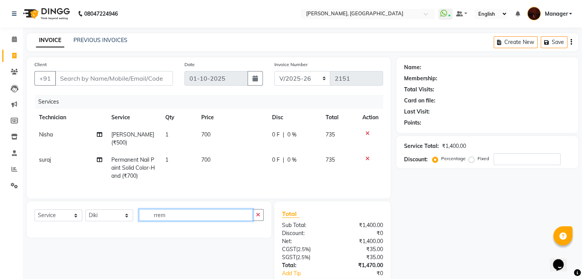
click at [204, 220] on input "rrem" at bounding box center [196, 215] width 114 height 12
type input "r"
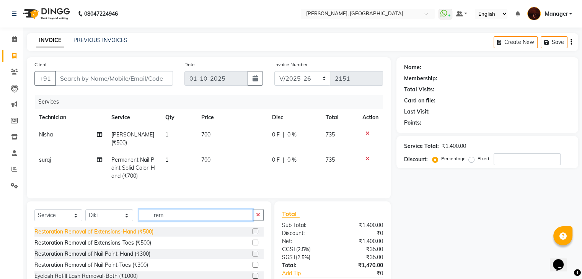
type input "rem"
click at [150, 236] on div "Restoration Removal of Extensions-Hand (₹500)" at bounding box center [93, 232] width 119 height 8
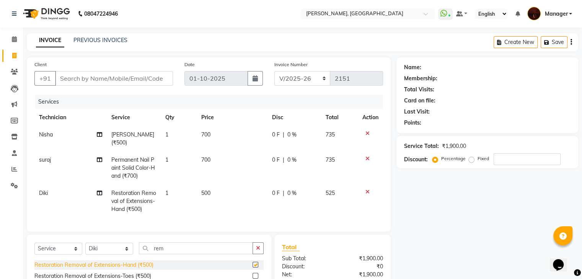
checkbox input "false"
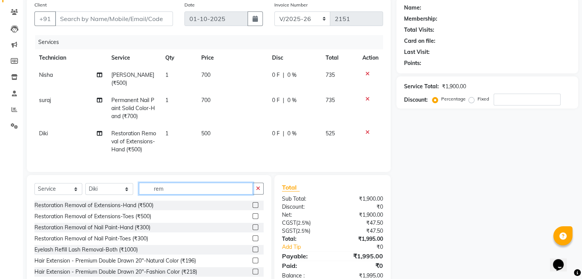
click at [209, 195] on input "rem" at bounding box center [196, 189] width 114 height 12
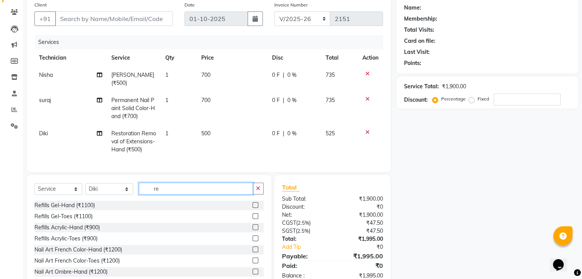
type input "r"
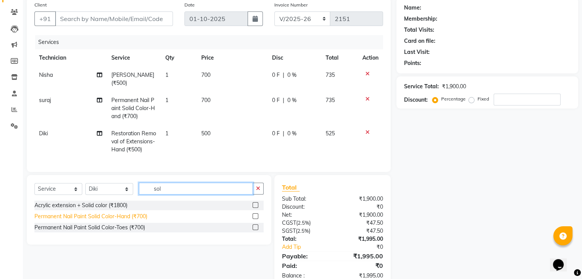
type input "sol"
click at [141, 221] on div "Permanent Nail Paint Solid Color-Hand (₹700)" at bounding box center [90, 217] width 113 height 8
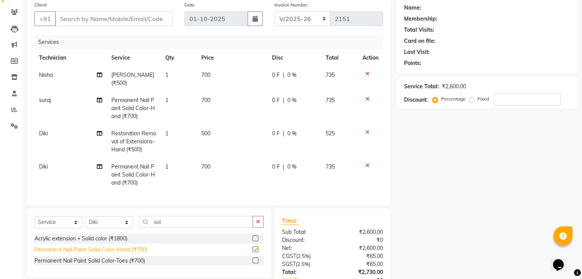
checkbox input "false"
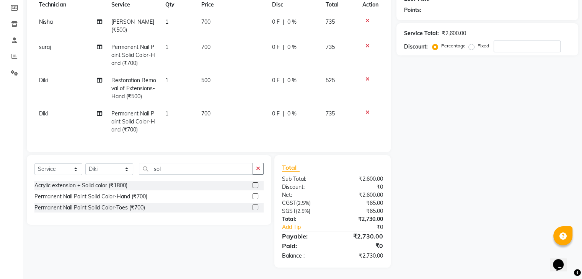
scroll to position [0, 0]
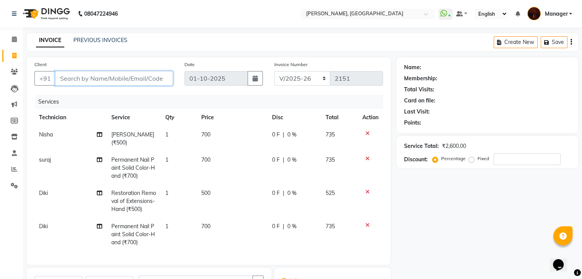
click at [104, 80] on input "Client" at bounding box center [114, 78] width 118 height 15
type input "l"
type input "0"
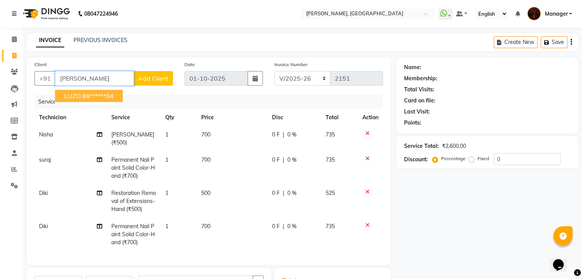
click at [71, 100] on button "LUZO 88******04" at bounding box center [89, 96] width 68 height 12
type input "88******04"
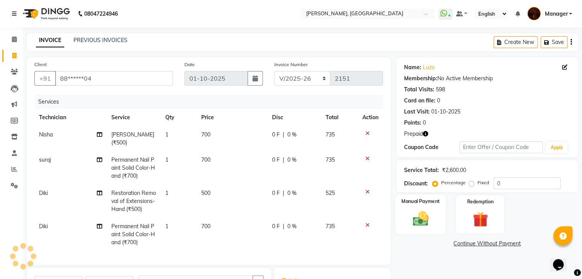
click at [423, 216] on img at bounding box center [421, 219] width 26 height 18
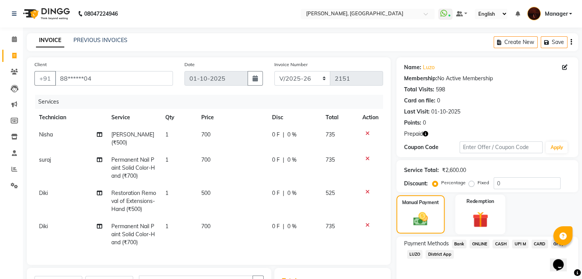
click at [483, 223] on img at bounding box center [480, 220] width 26 height 20
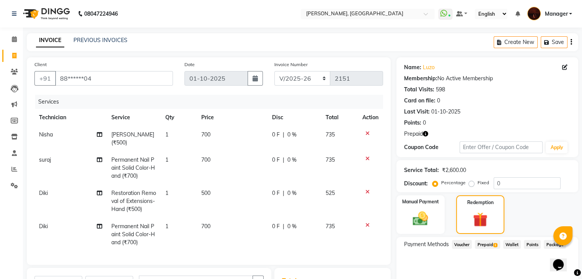
click at [495, 248] on span "Prepaid 1" at bounding box center [487, 244] width 25 height 9
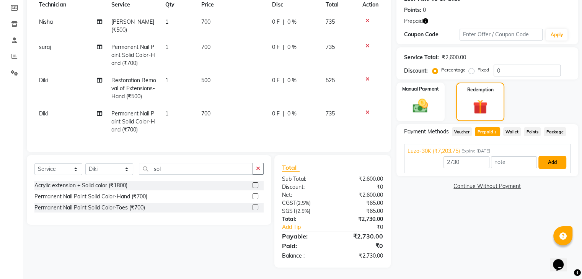
click at [546, 156] on button "Add" at bounding box center [552, 162] width 28 height 13
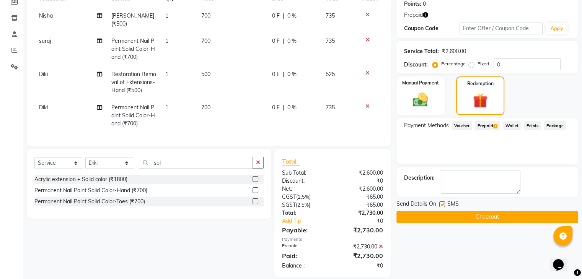
click at [468, 219] on button "Checkout" at bounding box center [487, 217] width 182 height 12
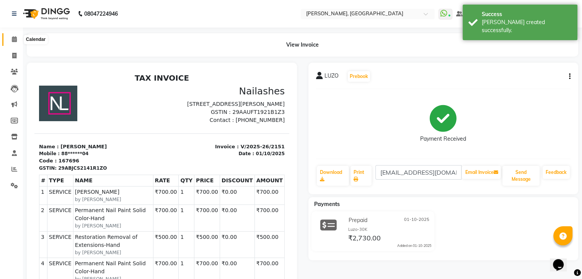
click at [11, 39] on span at bounding box center [14, 39] width 13 height 9
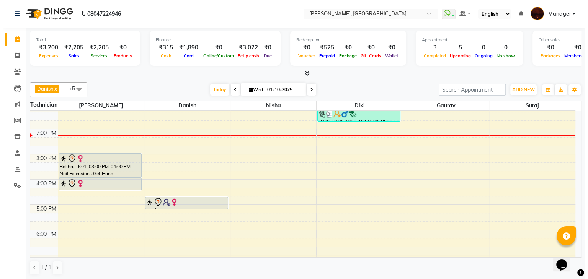
scroll to position [86, 0]
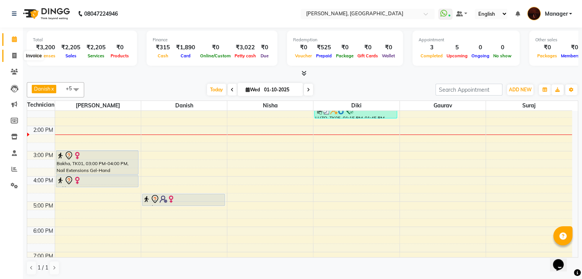
click at [12, 53] on icon at bounding box center [14, 56] width 4 height 6
select select "4063"
select select "service"
